Goal: Transaction & Acquisition: Purchase product/service

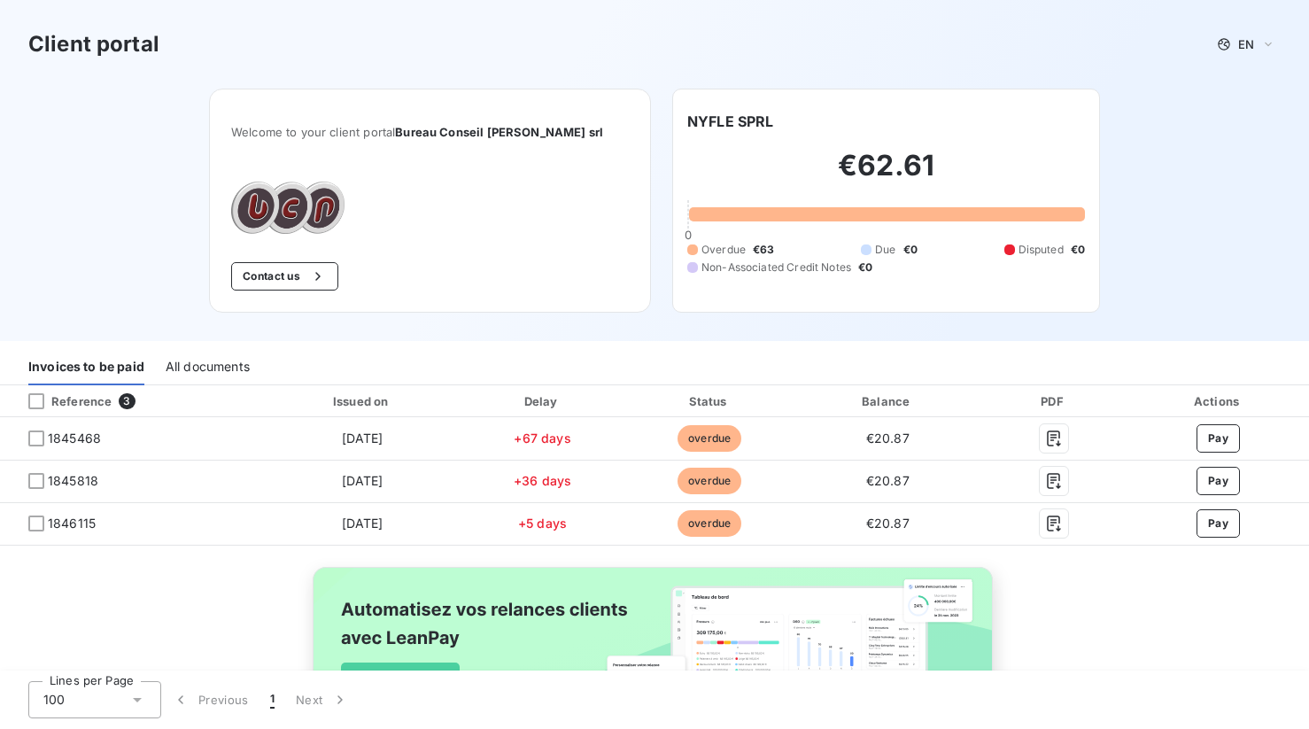
scroll to position [112, 0]
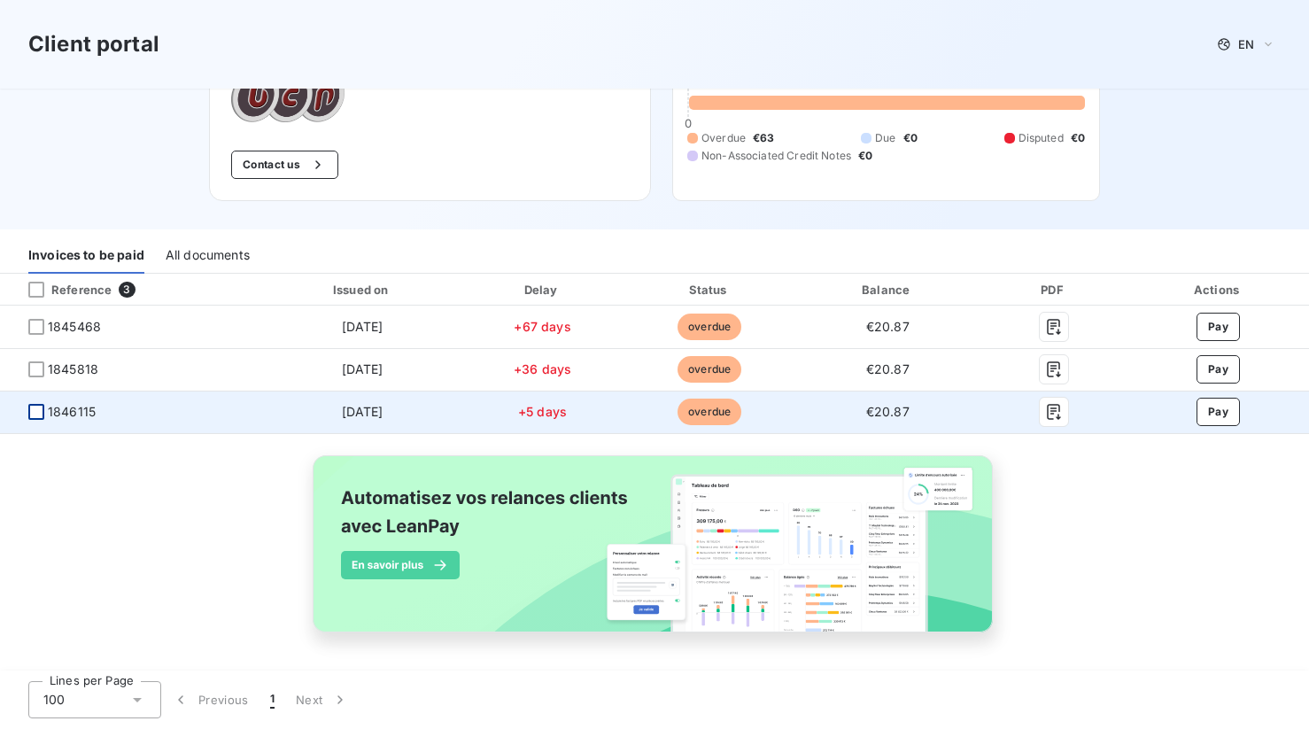
click at [41, 414] on div at bounding box center [36, 412] width 16 height 16
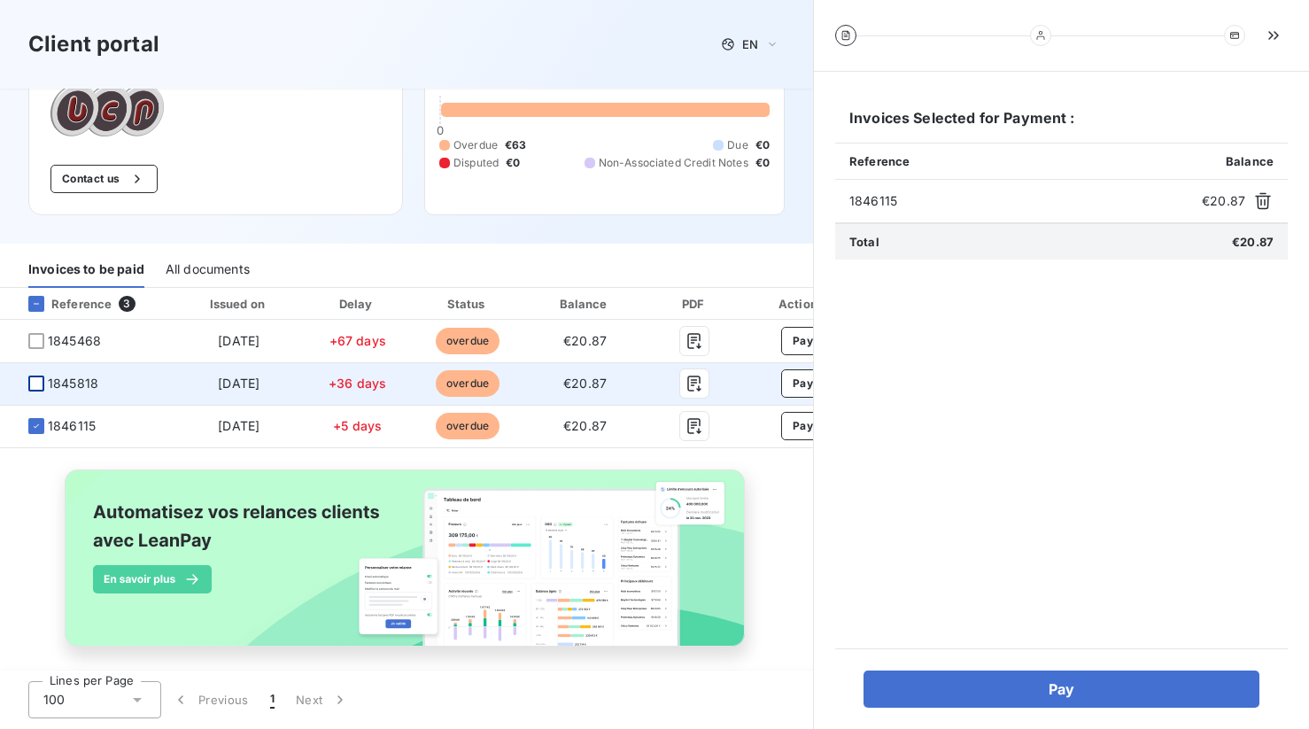
click at [38, 375] on div at bounding box center [36, 383] width 16 height 16
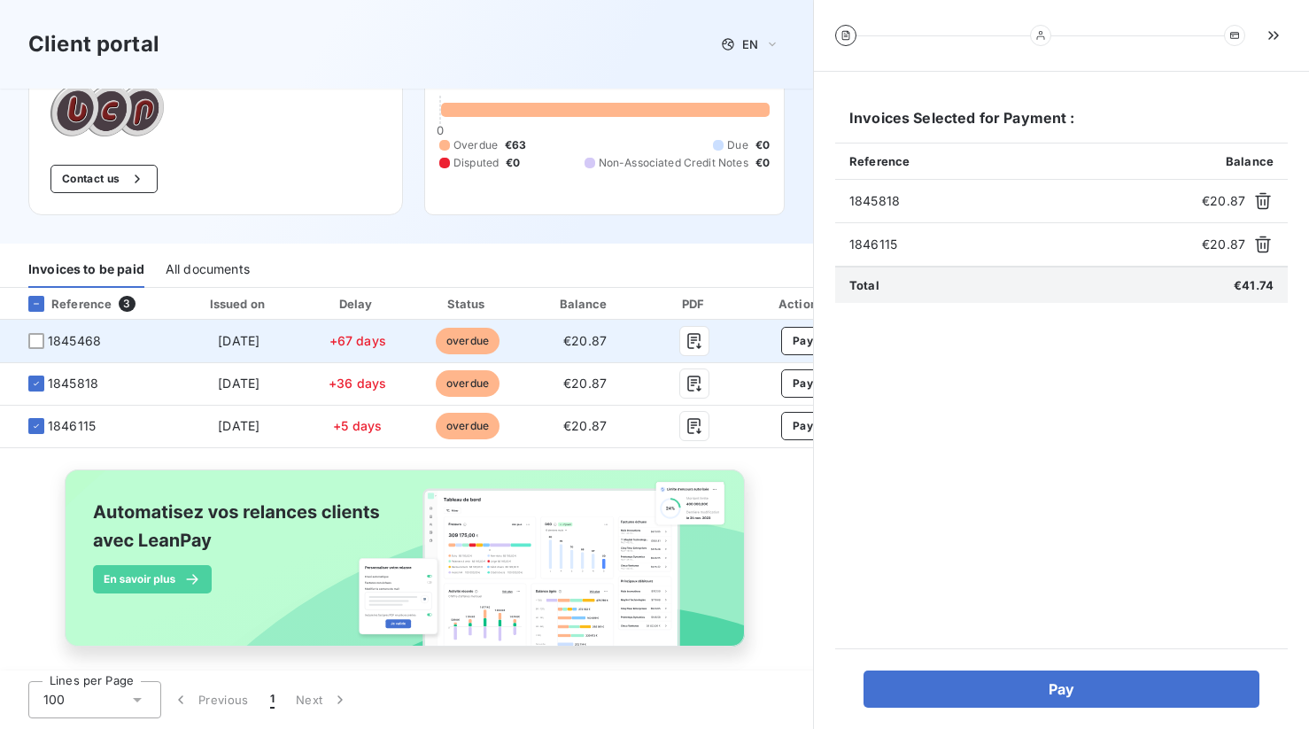
click at [38, 336] on td "1845468" at bounding box center [87, 341] width 174 height 43
click at [38, 333] on div at bounding box center [36, 341] width 16 height 16
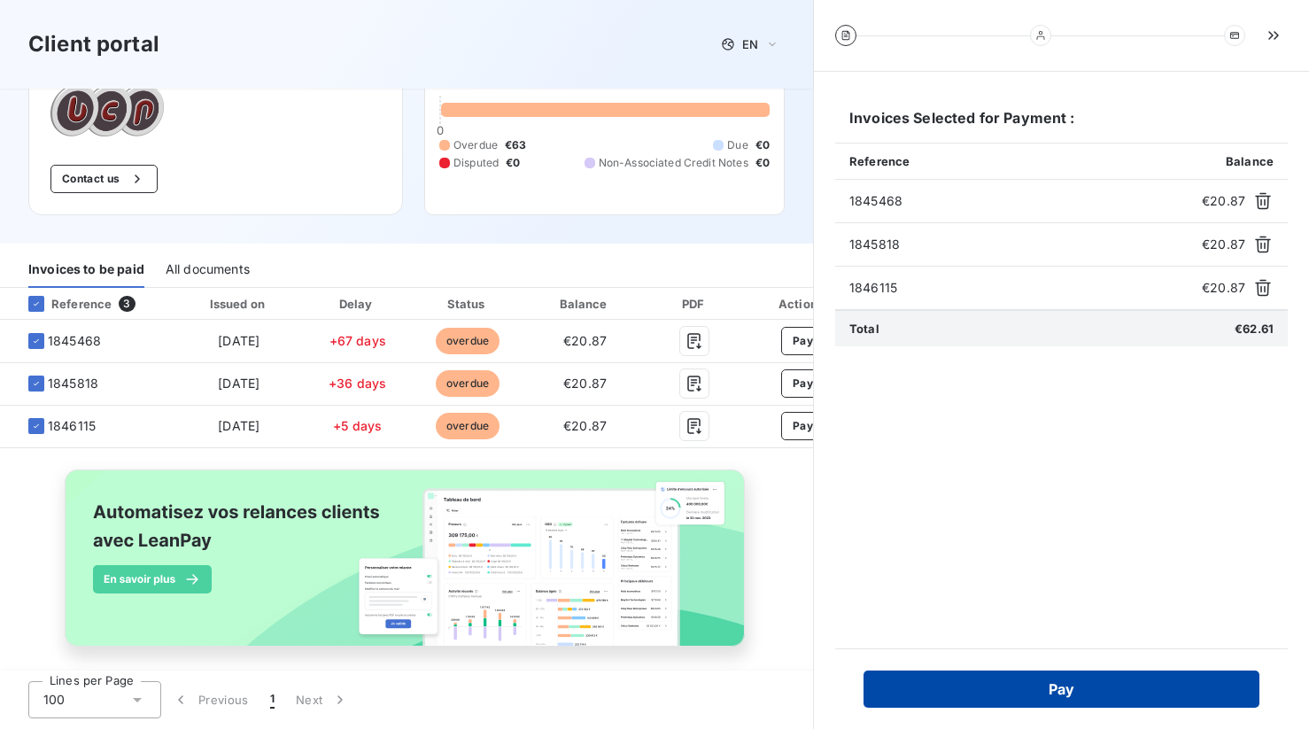
click at [986, 690] on button "Pay" at bounding box center [1061, 688] width 396 height 37
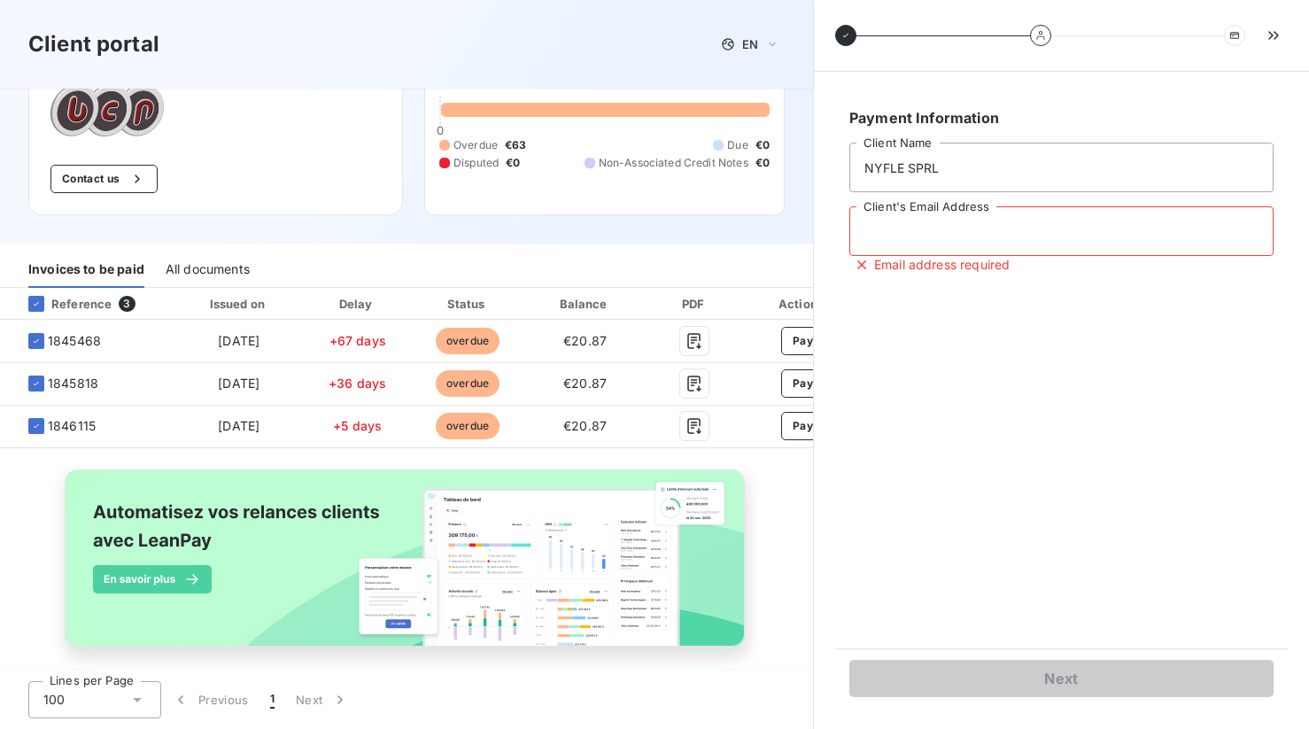
click at [968, 228] on input "Client's Email Address" at bounding box center [1061, 231] width 424 height 50
type input "[PERSON_NAME][EMAIL_ADDRESS][DOMAIN_NAME]"
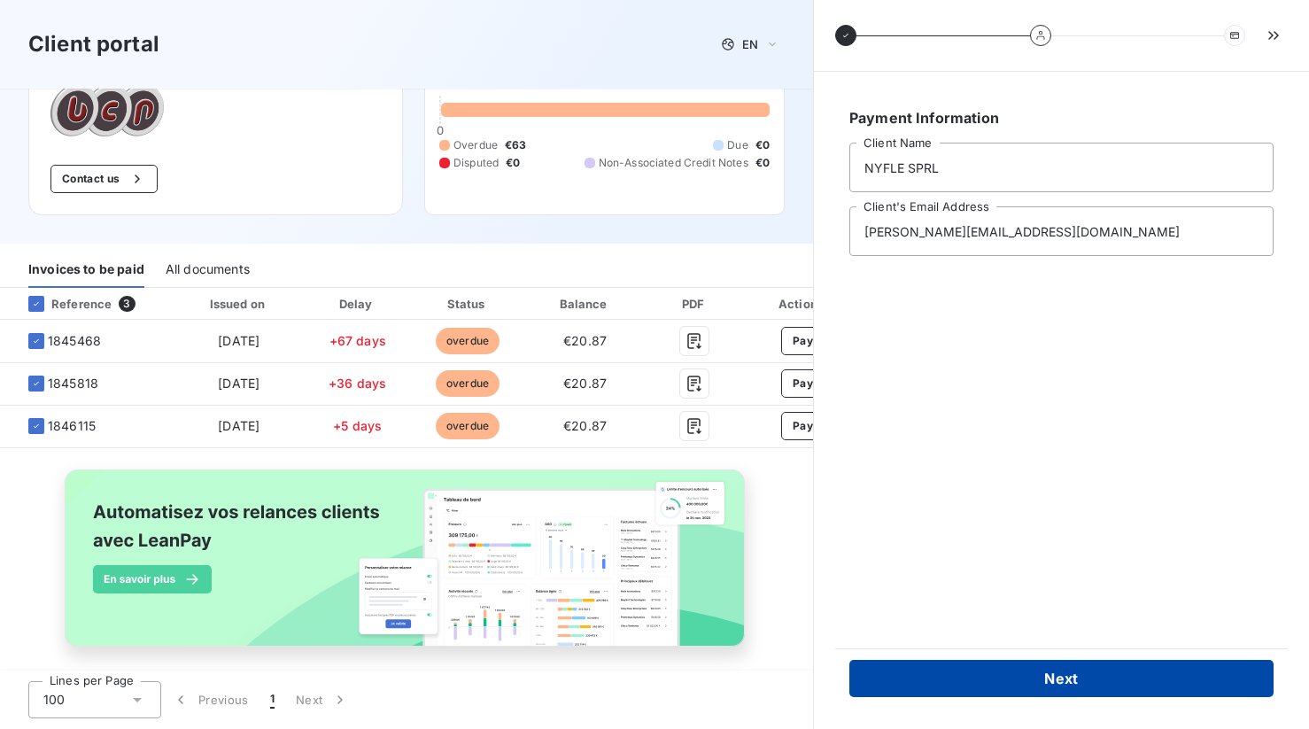
click at [1074, 675] on button "Next" at bounding box center [1061, 678] width 424 height 37
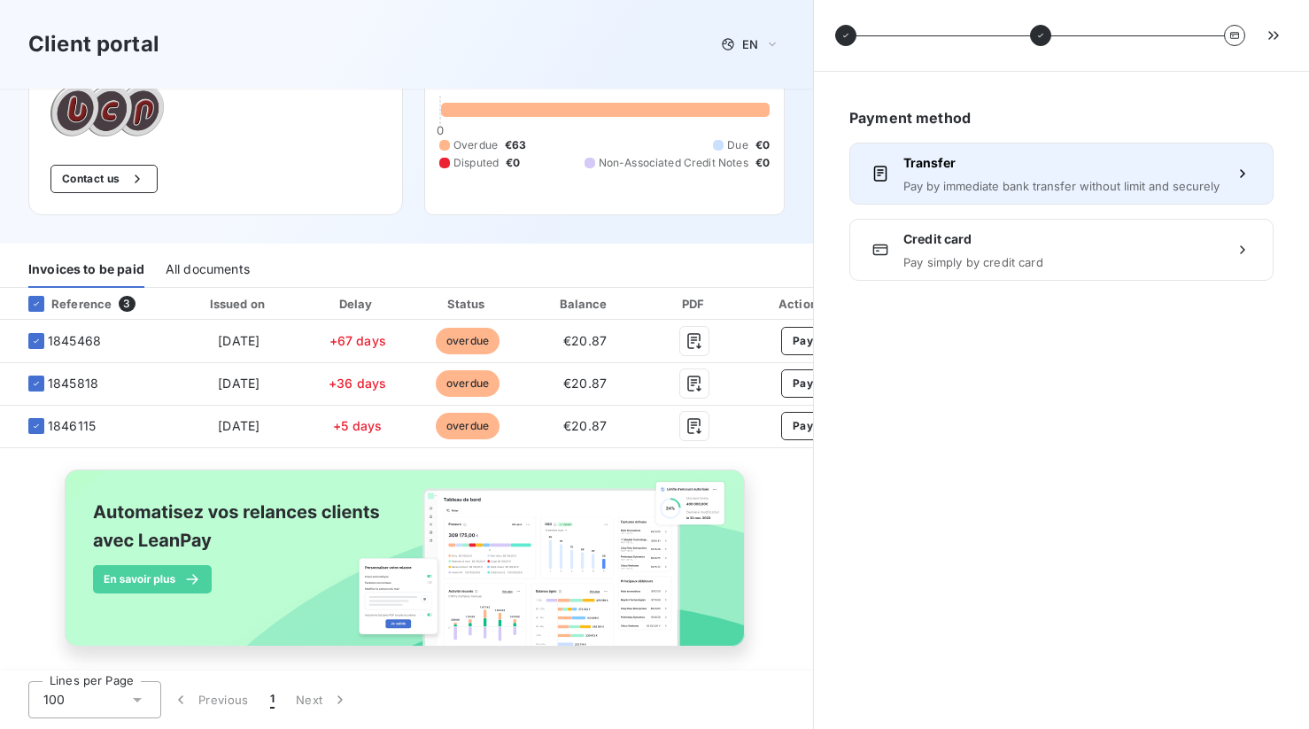
click at [981, 179] on span "Pay by immediate bank transfer without limit and securely" at bounding box center [1061, 186] width 316 height 14
